Goal: Task Accomplishment & Management: Manage account settings

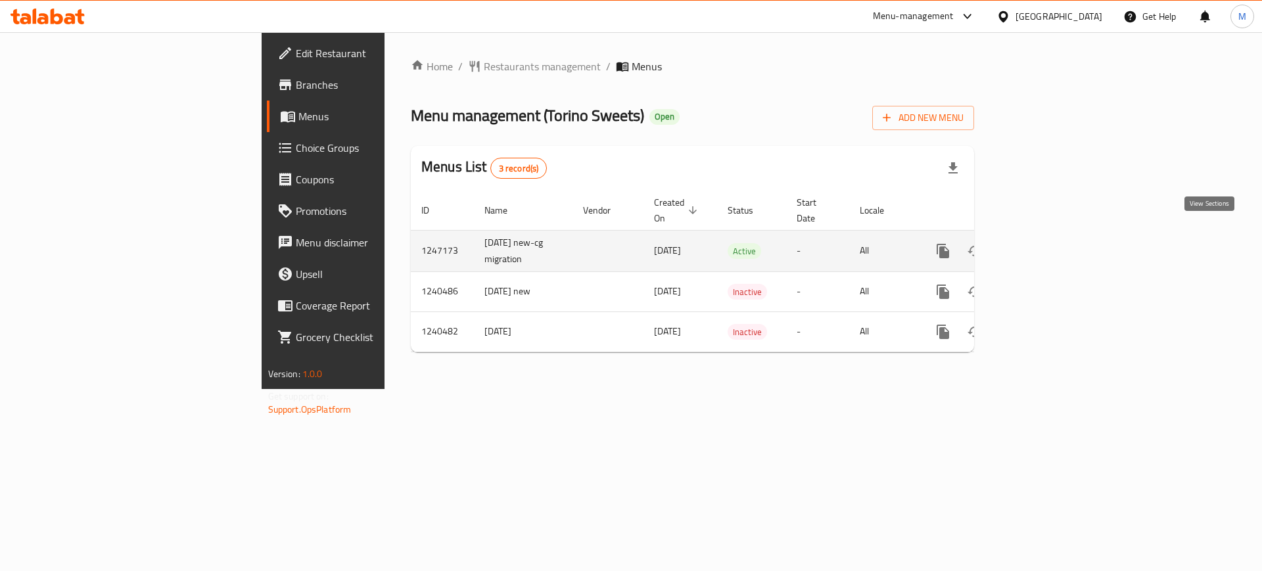
click at [1046, 243] on icon "enhanced table" at bounding box center [1038, 251] width 16 height 16
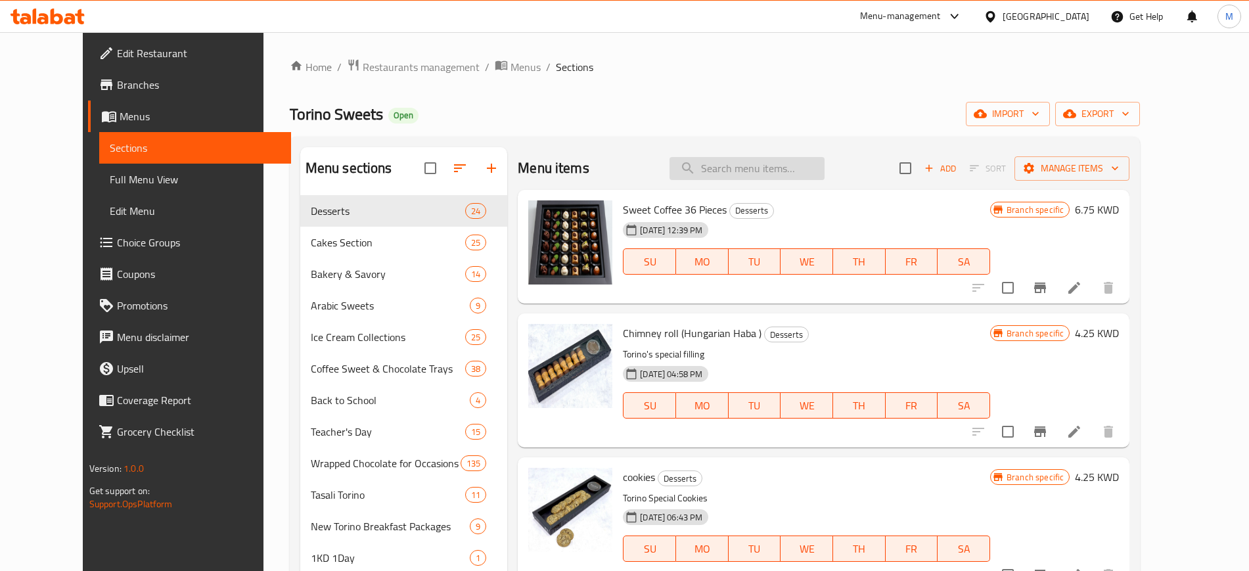
click at [764, 167] on input "search" at bounding box center [747, 168] width 155 height 23
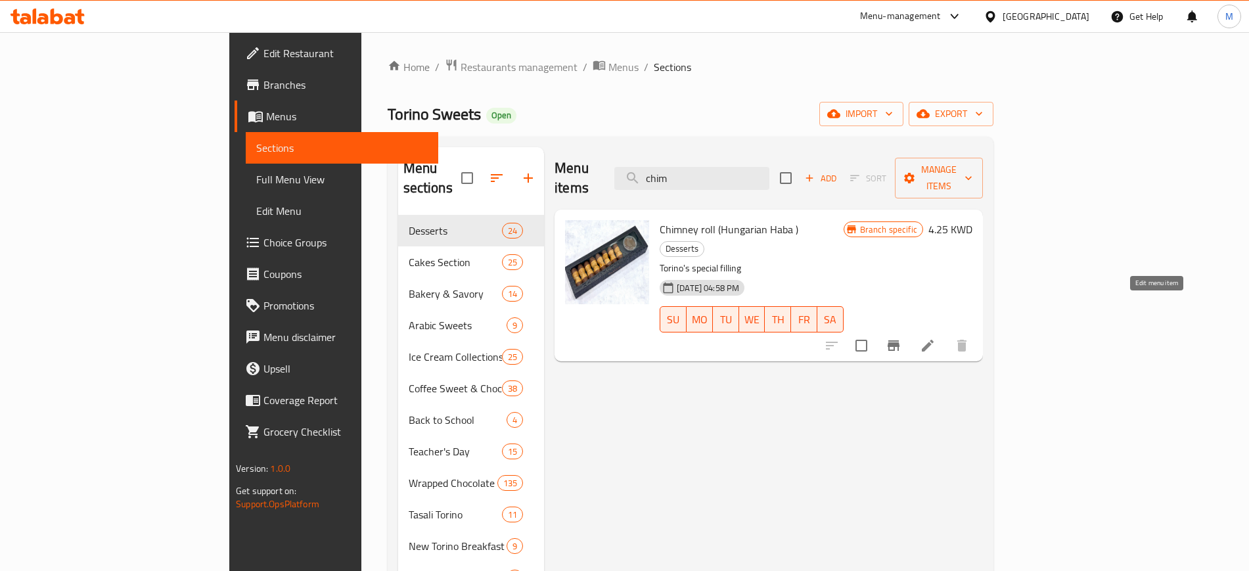
type input "chim"
click at [936, 338] on icon at bounding box center [928, 346] width 16 height 16
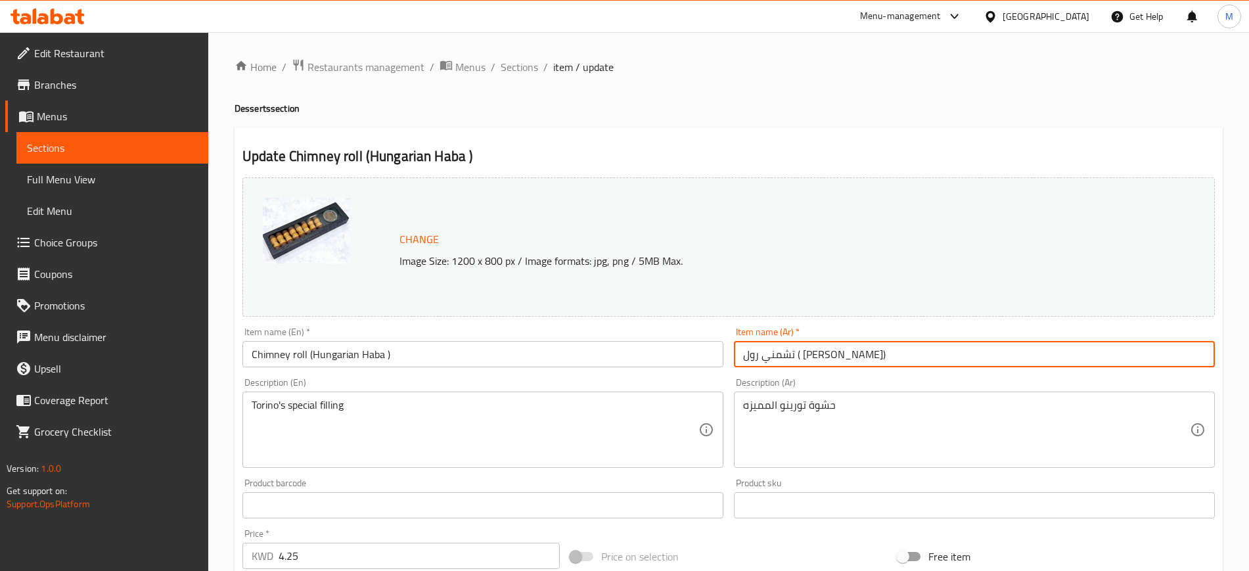
drag, startPoint x: 932, startPoint y: 354, endPoint x: 695, endPoint y: 373, distance: 238.7
click at [695, 373] on div "Change Image Size: 1200 x 800 px / Image formats: jpg, png / 5MB Max. Item name…" at bounding box center [728, 465] width 983 height 586
click at [612, 345] on input "Chimney roll (Hungarian Haba )" at bounding box center [482, 354] width 481 height 26
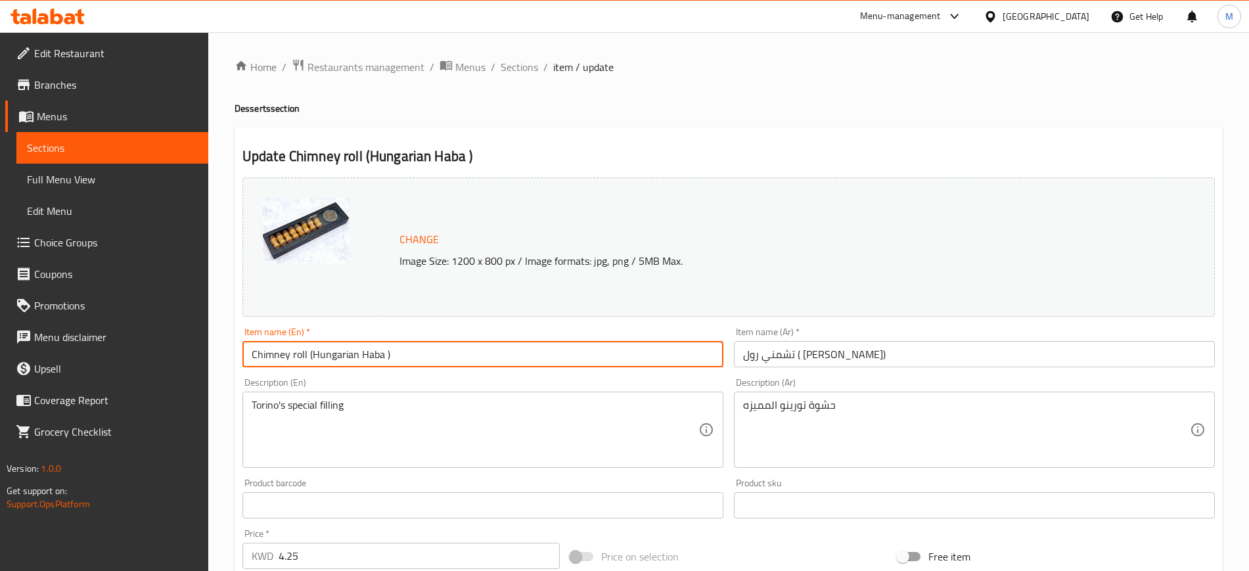
click at [384, 353] on input "Chimney roll (Hungarian Haba )" at bounding box center [482, 354] width 481 height 26
click at [449, 357] on input "Chimney roll (Hungarian Haba)" at bounding box center [482, 354] width 481 height 26
click at [294, 353] on input "Chimney roll (Hungarian Haba)" at bounding box center [482, 354] width 481 height 26
click at [310, 359] on input "Chimney Roll (Hungarian Haba)" at bounding box center [482, 354] width 481 height 26
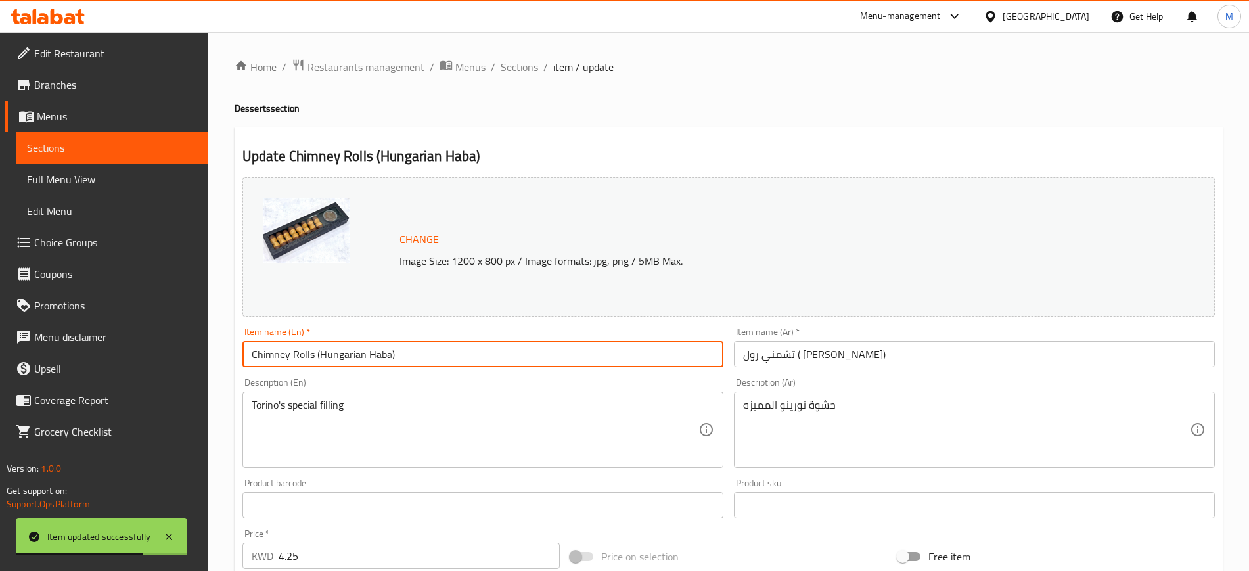
click at [492, 350] on input "Chimney Rolls (Hungarian Haba)" at bounding box center [482, 354] width 481 height 26
type input "Chimney Rolls (Hungarian Haba)"
click at [64, 13] on icon at bounding box center [48, 17] width 74 height 16
